Goal: Subscribe to service/newsletter

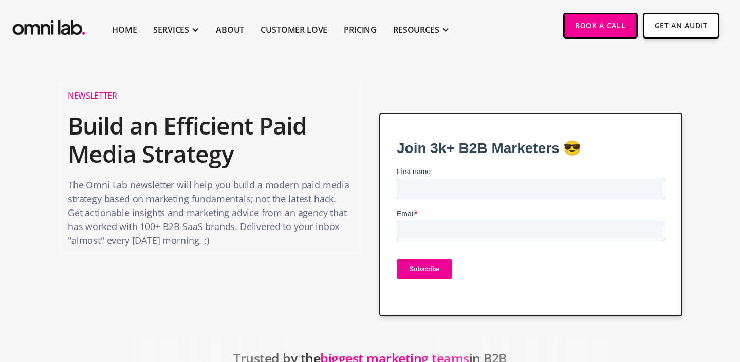
click at [197, 137] on h2 "Build an Efficient Paid Media Strategy" at bounding box center [209, 139] width 283 height 67
click at [415, 198] on input "First name" at bounding box center [530, 189] width 269 height 21
type input "Stallin"
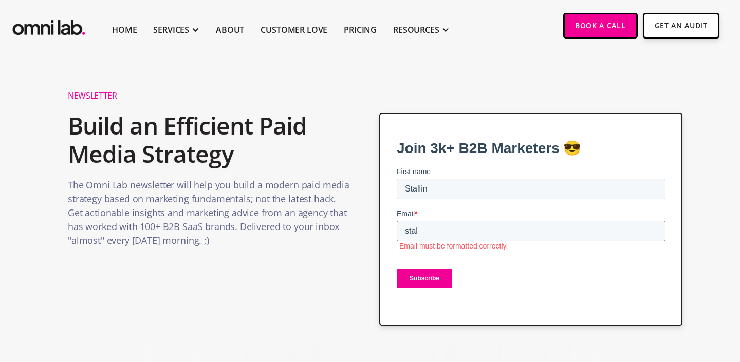
type input "stallin@scrut.io"
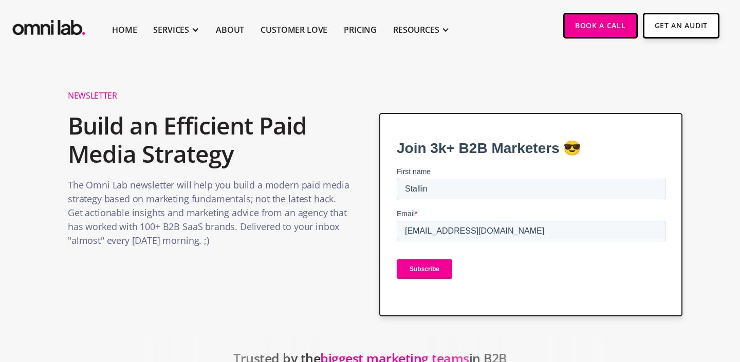
click at [429, 270] on input "Subscribe" at bounding box center [423, 269] width 55 height 20
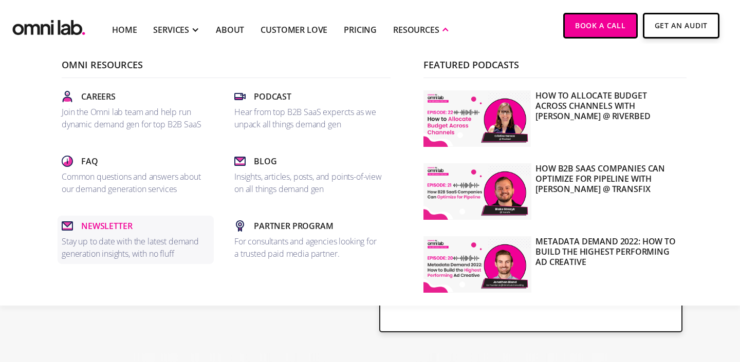
click at [102, 229] on p "Newsletter" at bounding box center [106, 226] width 51 height 12
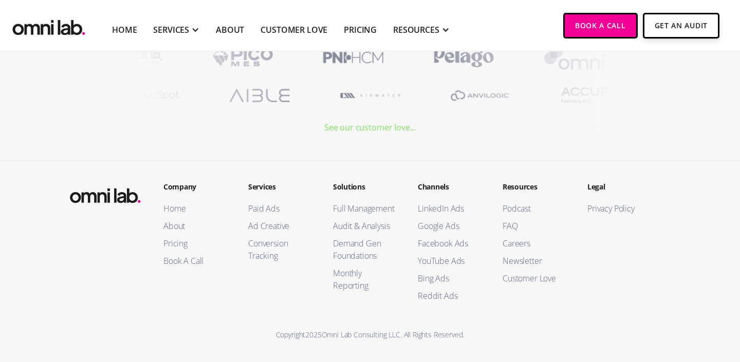
click at [364, 128] on div "See our customer love..." at bounding box center [369, 128] width 91 height 14
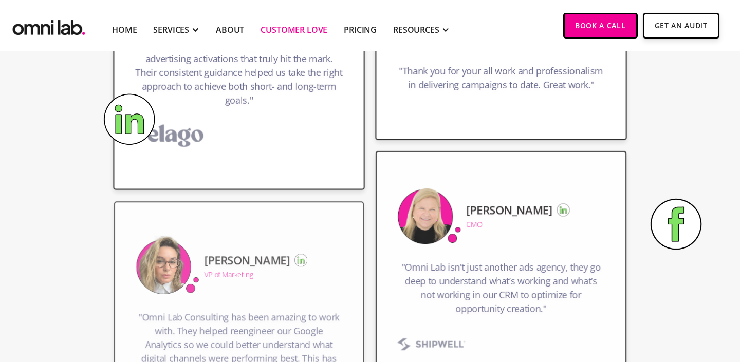
scroll to position [1640, 0]
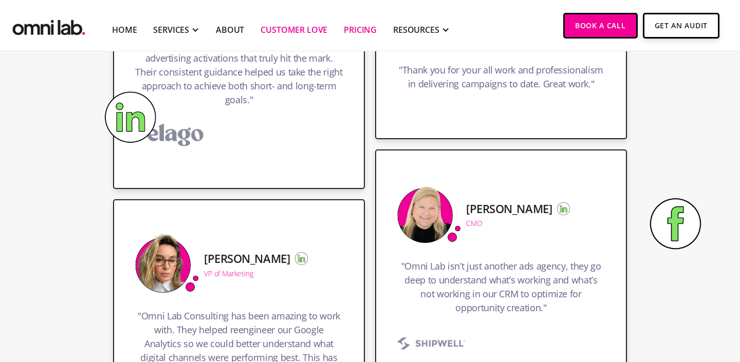
click at [360, 32] on link "Pricing" at bounding box center [360, 30] width 33 height 12
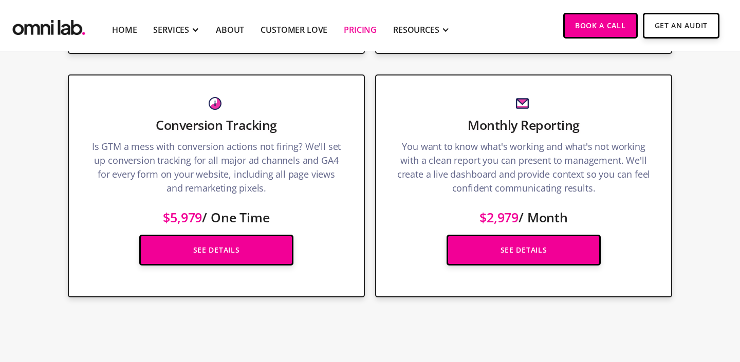
scroll to position [1594, 0]
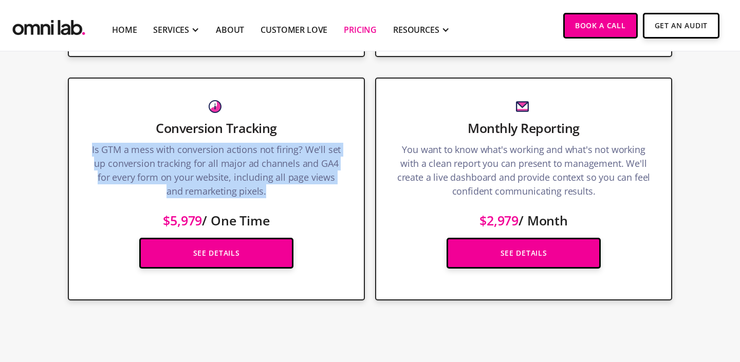
drag, startPoint x: 267, startPoint y: 195, endPoint x: 93, endPoint y: 151, distance: 179.7
click at [93, 151] on p "Is GTM a mess with conversion actions not firing? We'll set up conversion track…" at bounding box center [216, 173] width 254 height 61
click at [264, 194] on p "Is GTM a mess with conversion actions not firing? We'll set up conversion track…" at bounding box center [216, 173] width 254 height 61
drag, startPoint x: 264, startPoint y: 194, endPoint x: 158, endPoint y: 129, distance: 124.3
click at [158, 129] on div "Conversion Tracking Is GTM a mess with conversion actions not firing? We'll set…" at bounding box center [216, 190] width 297 height 224
